Goal: Task Accomplishment & Management: Manage account settings

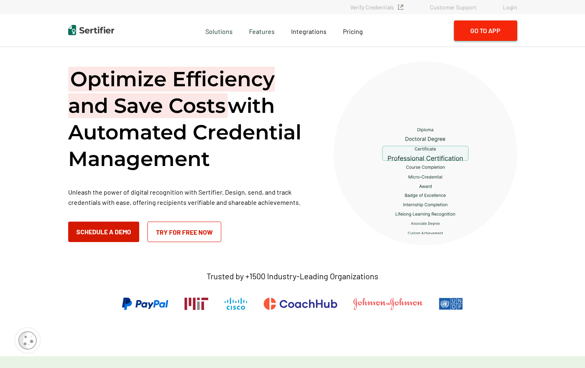
click at [502, 30] on button "Go to App" at bounding box center [485, 30] width 63 height 20
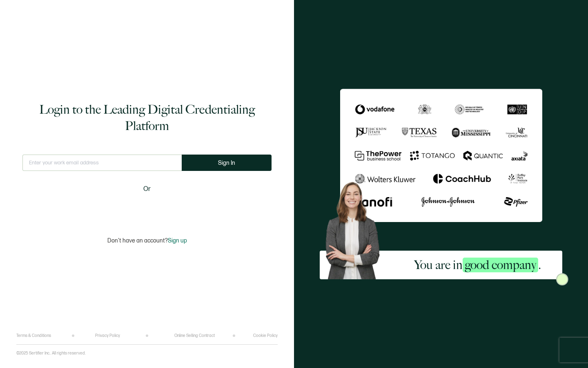
click at [109, 168] on input "text" at bounding box center [101, 162] width 159 height 16
type input "info@brillianceadvancedbeautyeducation.com"
click at [208, 170] on button "Sign In" at bounding box center [227, 162] width 90 height 16
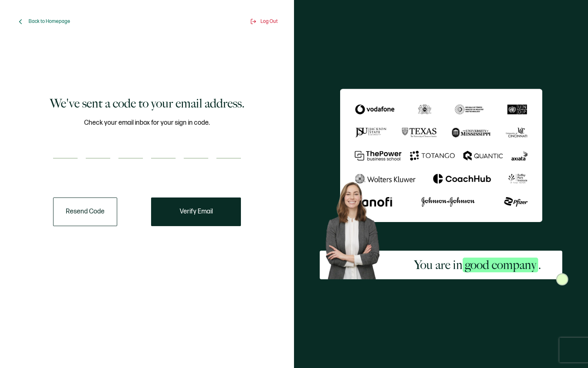
click at [66, 155] on input "number" at bounding box center [65, 150] width 25 height 16
type input "6"
type input "0"
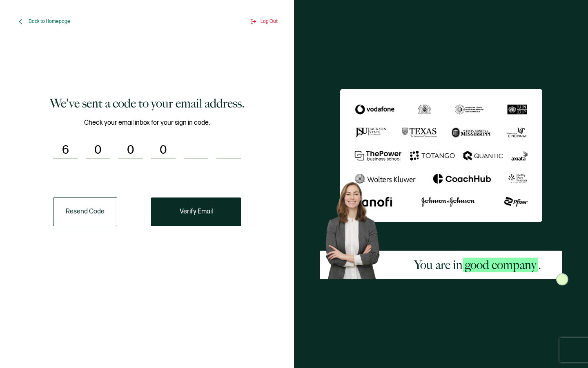
type input "9"
type input "8"
